Goal: Check status

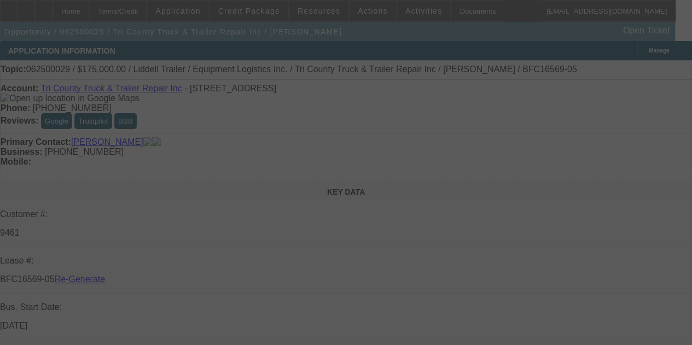
select select "4"
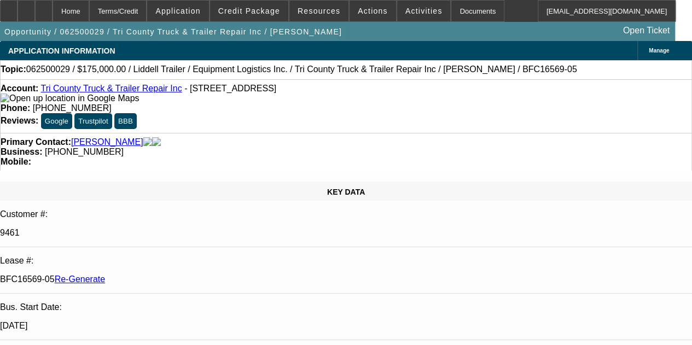
select select "0"
select select "6"
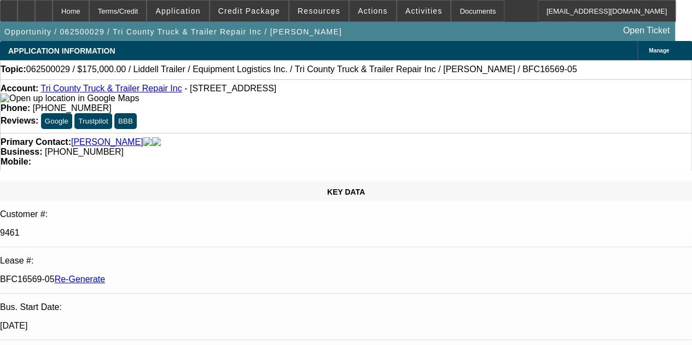
click at [451, 9] on div "Documents" at bounding box center [478, 11] width 54 height 22
